Goal: Information Seeking & Learning: Learn about a topic

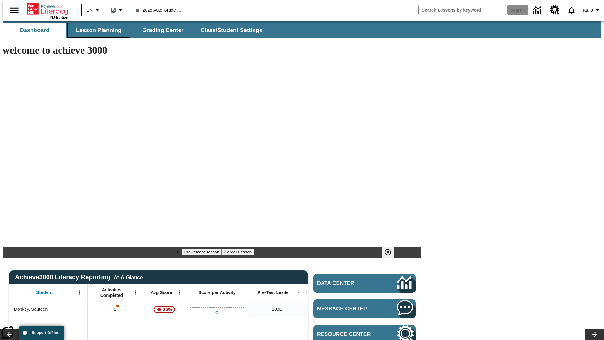
click at [96, 30] on span "Lesson Planning" at bounding box center [98, 30] width 45 height 7
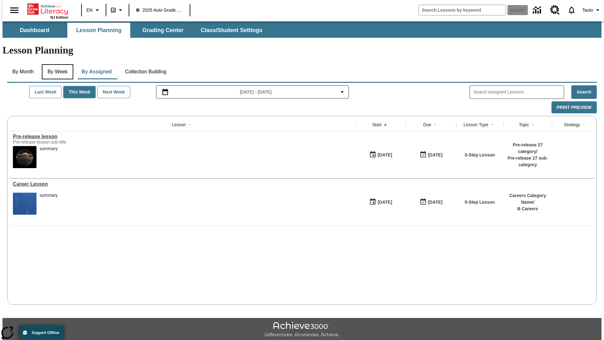
click at [56, 64] on button "By Week" at bounding box center [57, 71] width 31 height 15
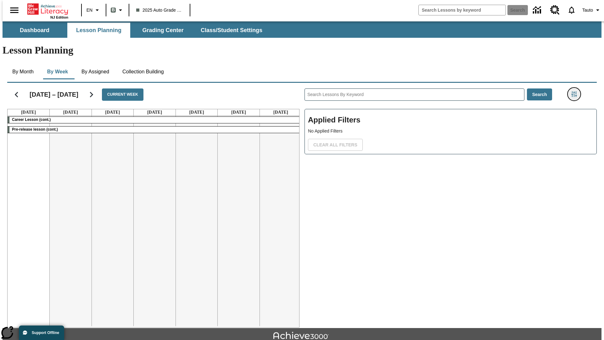
click at [576, 91] on icon "Filters Side menu" at bounding box center [574, 94] width 6 height 6
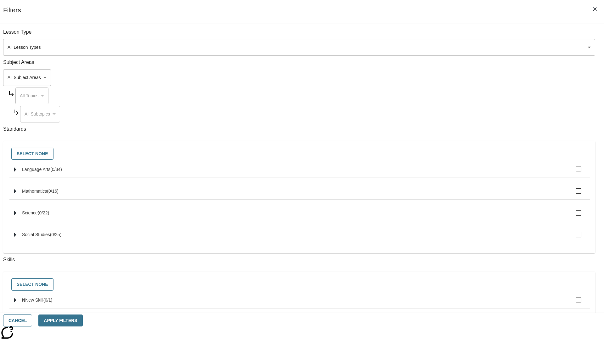
click at [453, 47] on body "Skip to main content NJ Edition EN B 2025 Auto Grade 1 B Search 0 Tauto Dashboa…" at bounding box center [302, 194] width 599 height 347
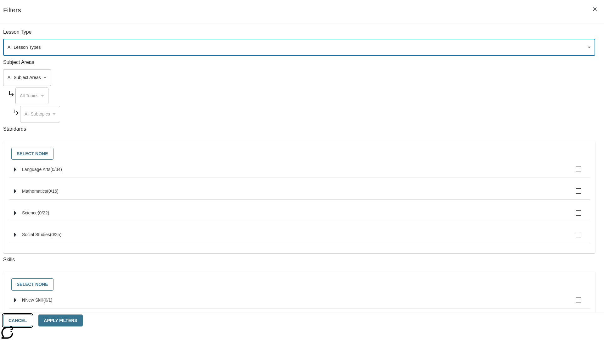
click at [32, 320] on button "Cancel" at bounding box center [17, 320] width 29 height 12
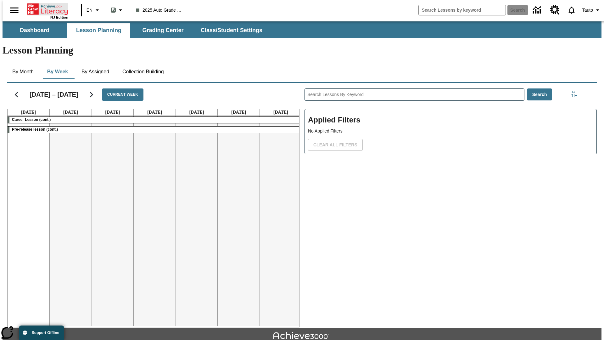
click at [45, 8] on icon "Home" at bounding box center [48, 9] width 42 height 13
